Goal: Task Accomplishment & Management: Manage account settings

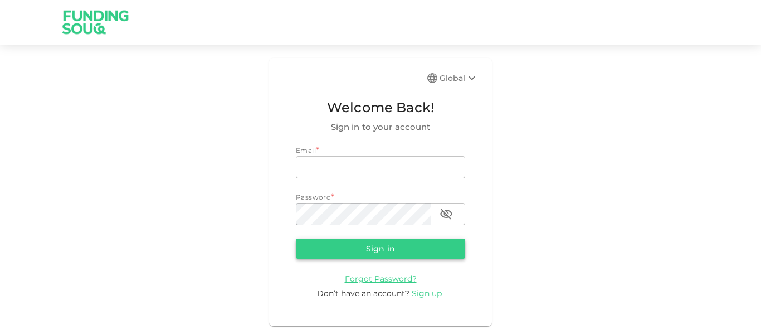
type input "[EMAIL_ADDRESS][PERSON_NAME][DOMAIN_NAME]"
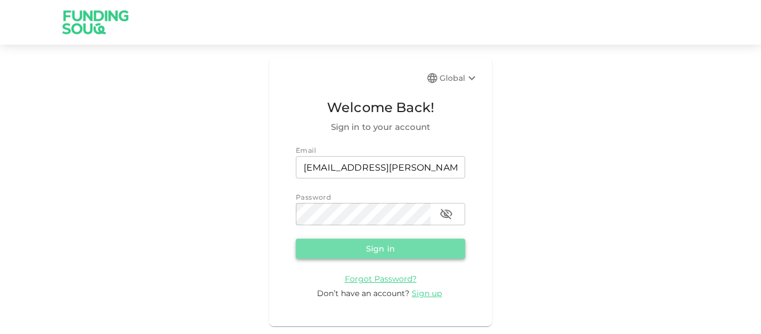
click at [365, 241] on button "Sign in" at bounding box center [380, 248] width 169 height 20
